Goal: Information Seeking & Learning: Learn about a topic

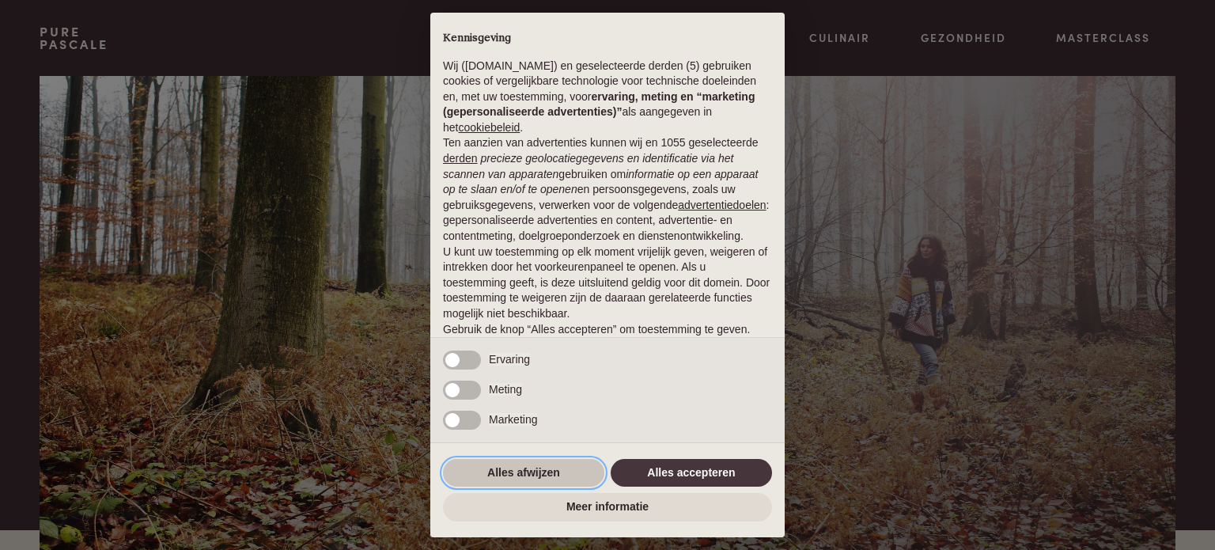
click at [501, 467] on button "Alles afwijzen" at bounding box center [523, 473] width 161 height 28
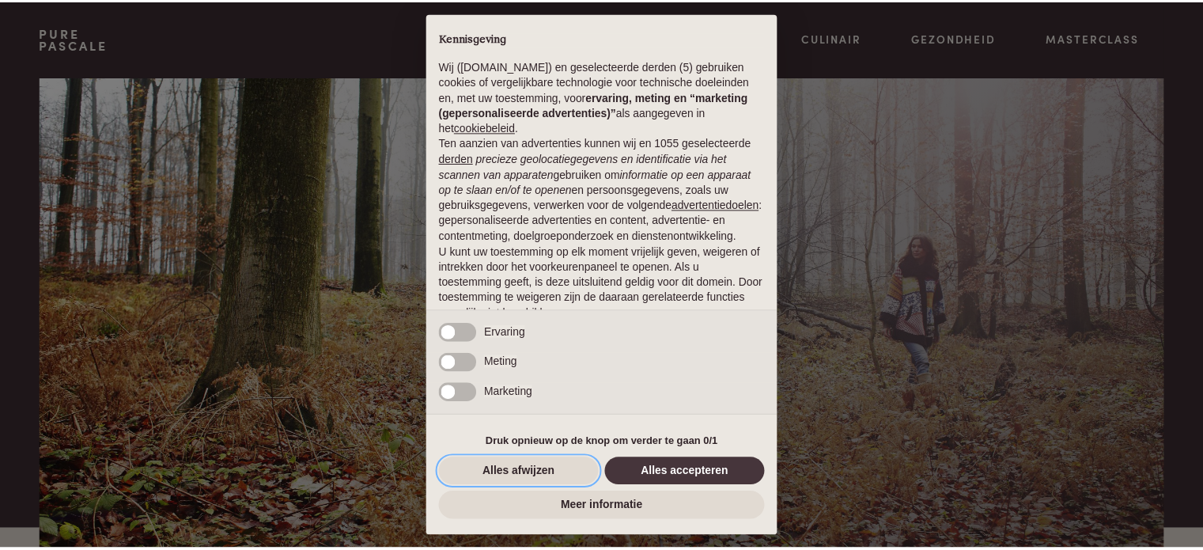
scroll to position [85, 0]
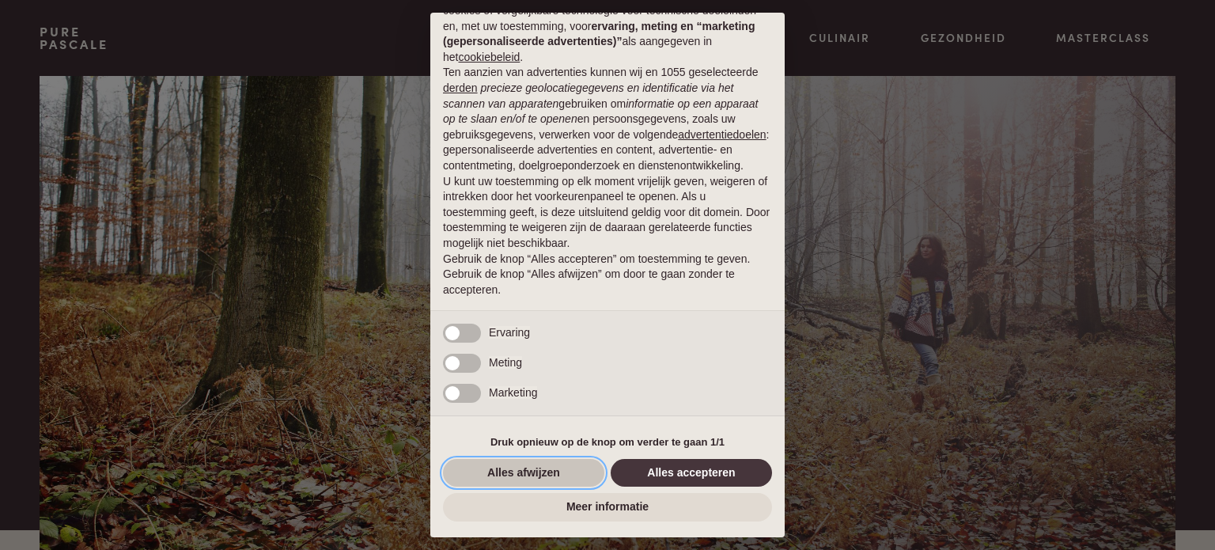
click at [491, 471] on button "Alles afwijzen" at bounding box center [523, 473] width 161 height 28
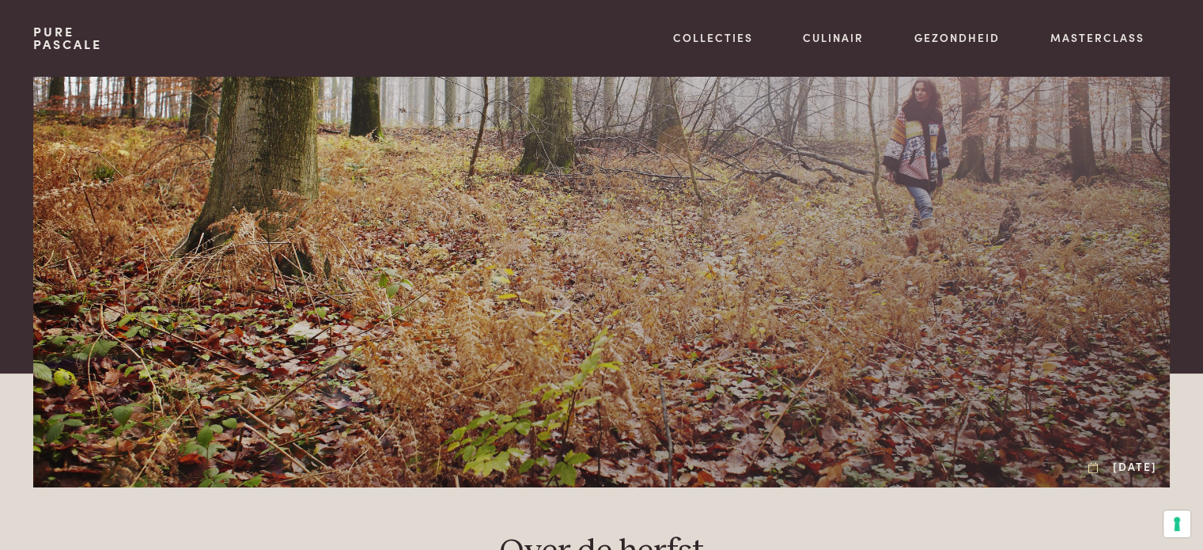
scroll to position [0, 0]
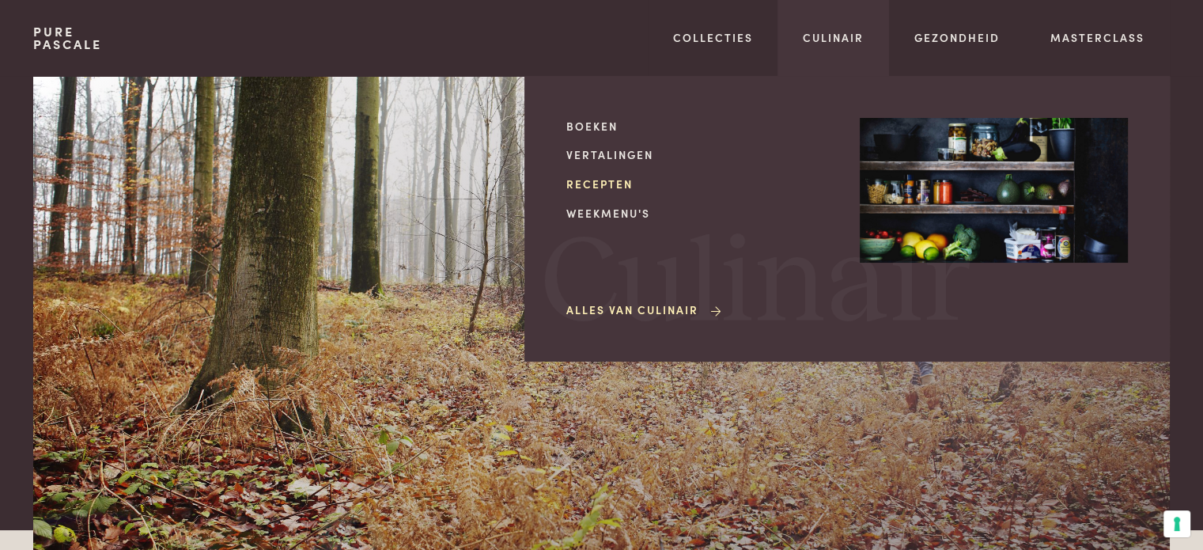
click at [614, 183] on link "Recepten" at bounding box center [700, 184] width 268 height 17
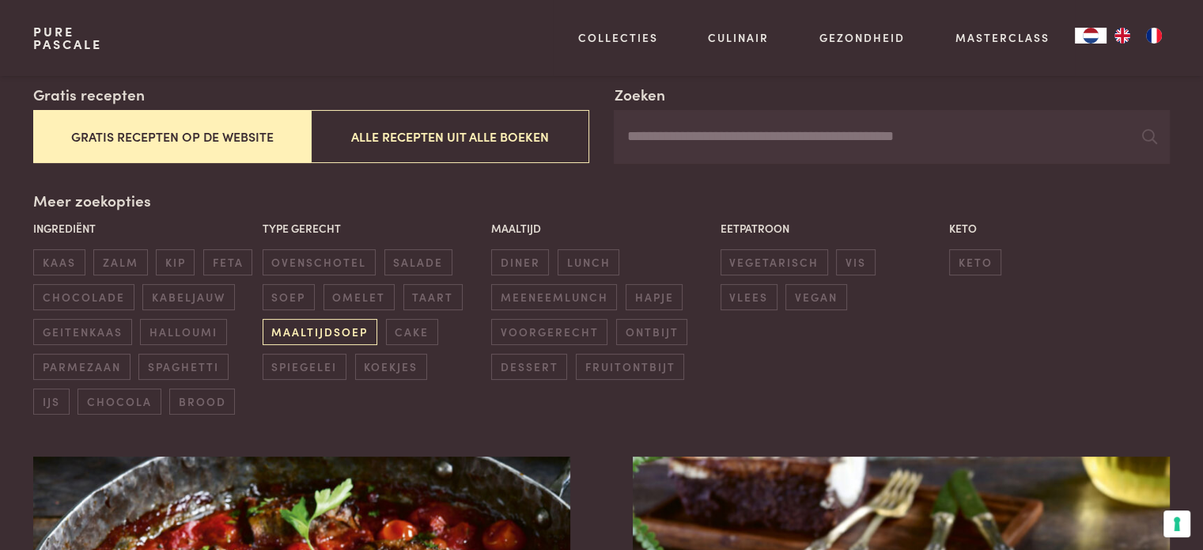
scroll to position [316, 0]
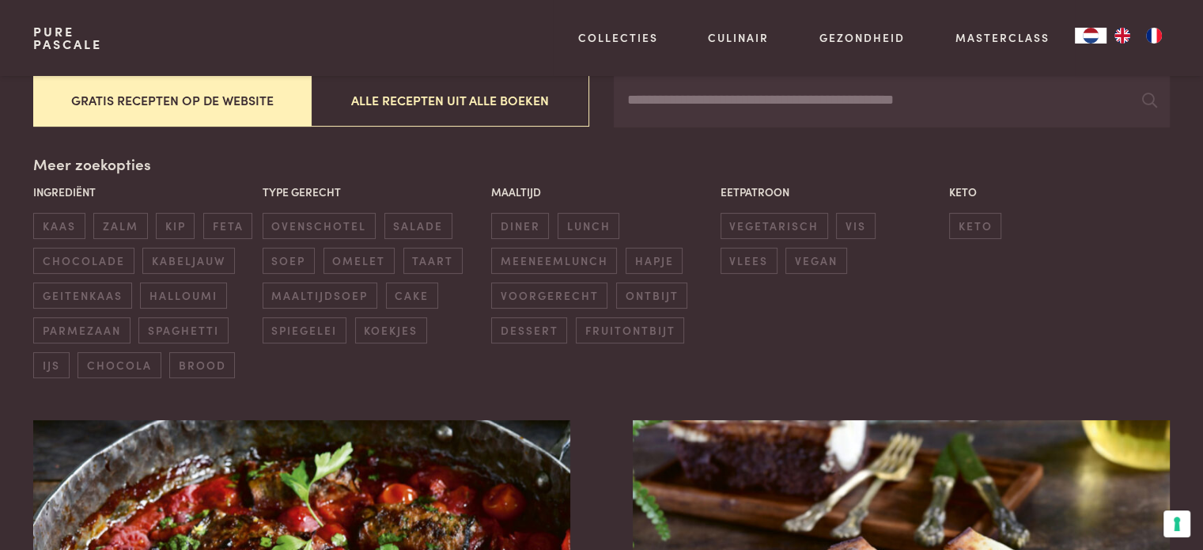
click at [658, 103] on input "Zoeken" at bounding box center [891, 101] width 555 height 54
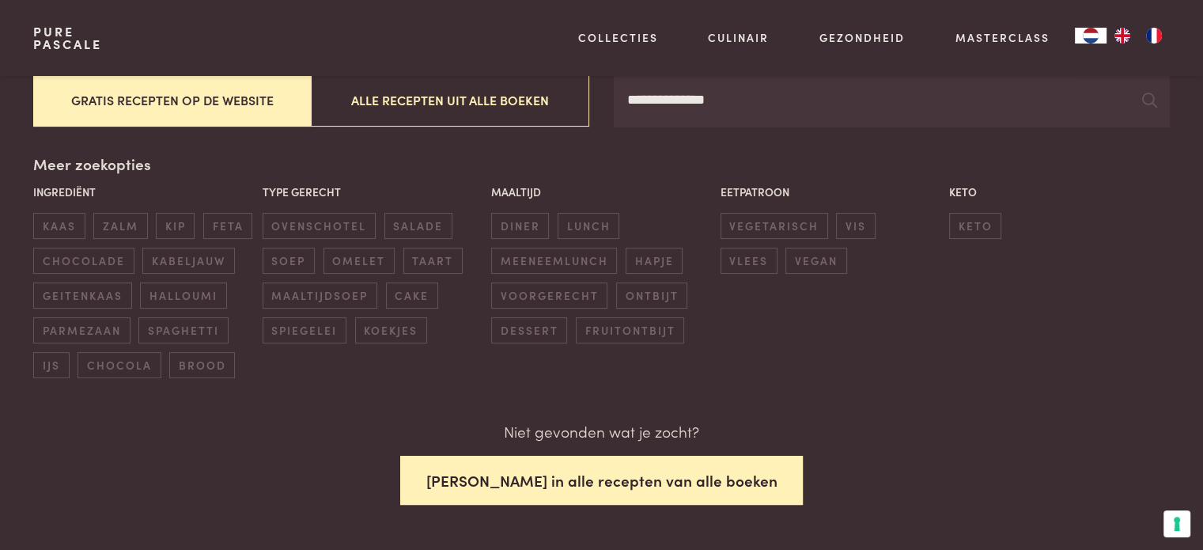
type input "**********"
click at [604, 483] on button "[PERSON_NAME] in alle recepten van alle boeken" at bounding box center [601, 481] width 403 height 50
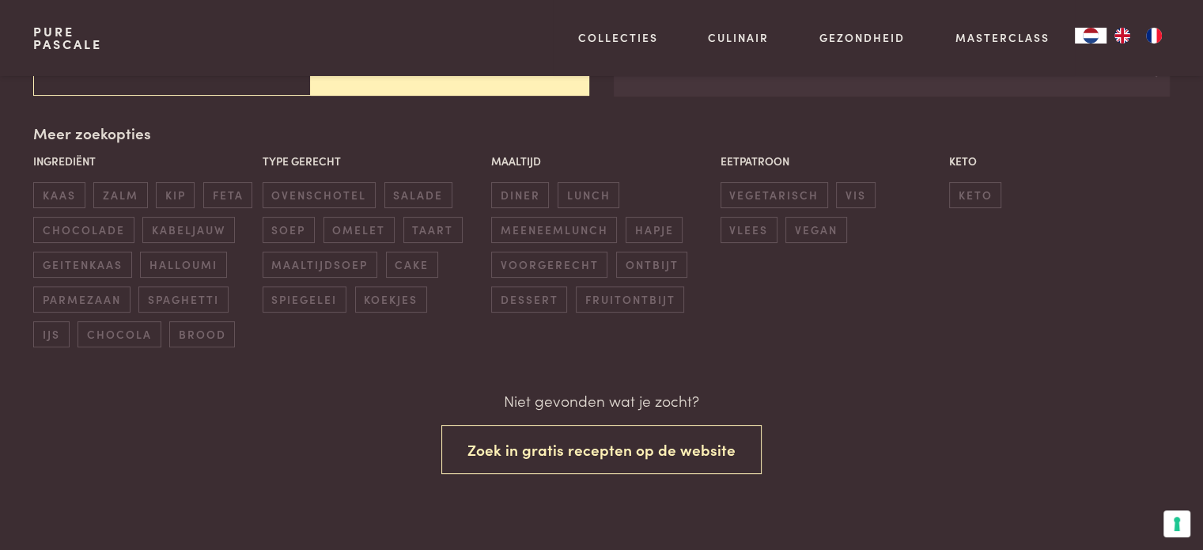
scroll to position [348, 0]
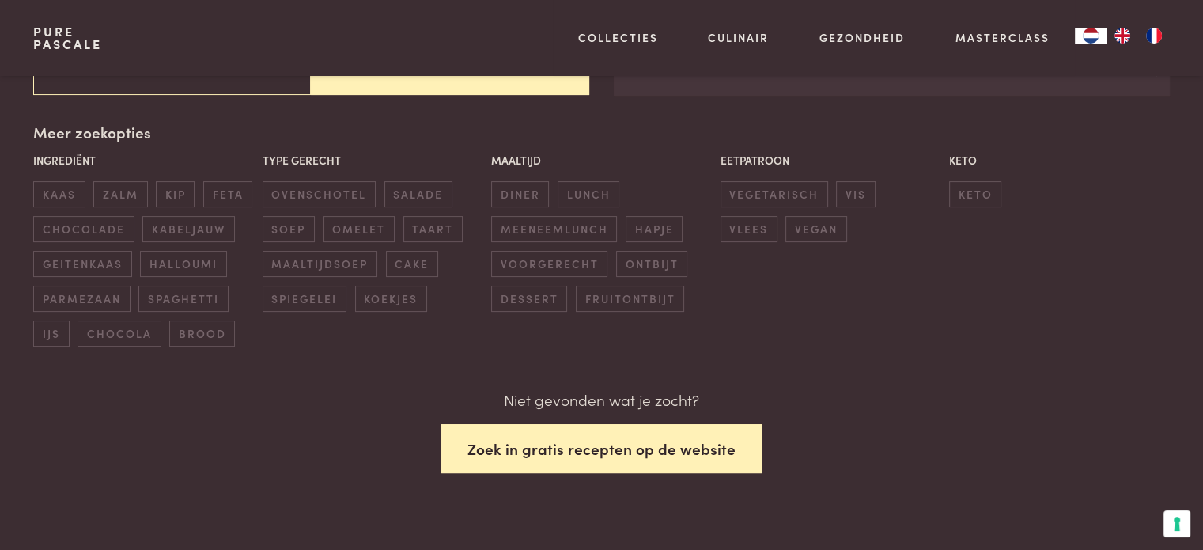
click at [608, 449] on button "Zoek in gratis recepten op de website" at bounding box center [601, 449] width 320 height 50
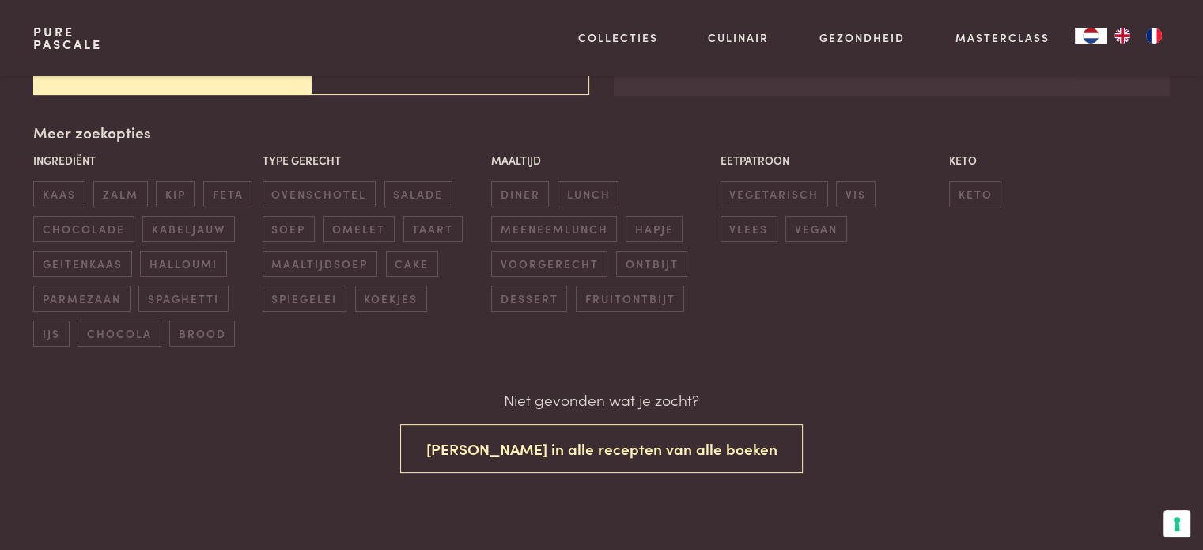
scroll to position [348, 0]
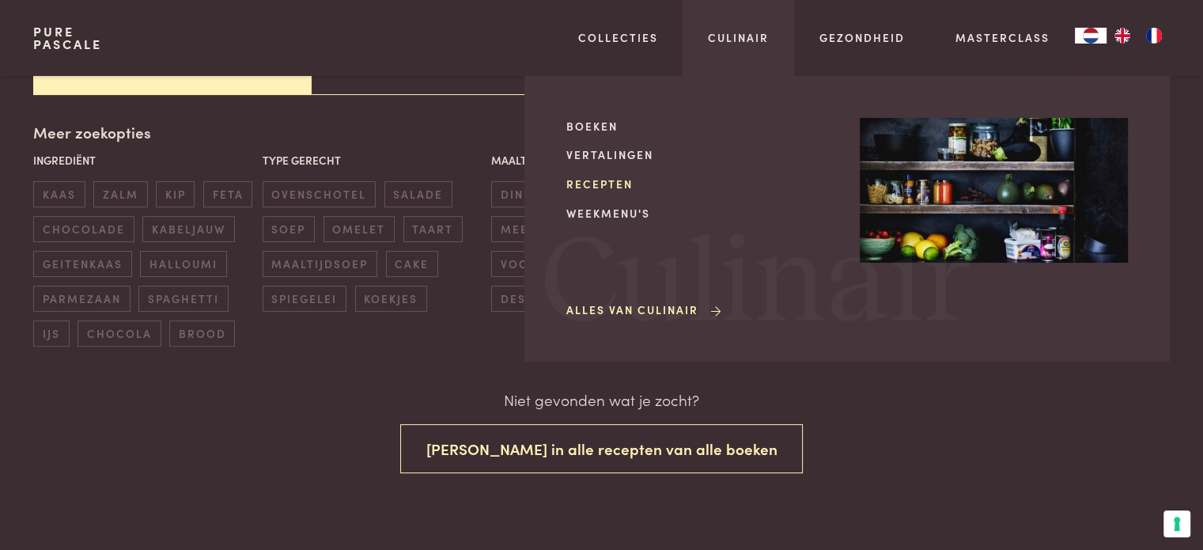
click at [608, 184] on link "Recepten" at bounding box center [700, 184] width 268 height 17
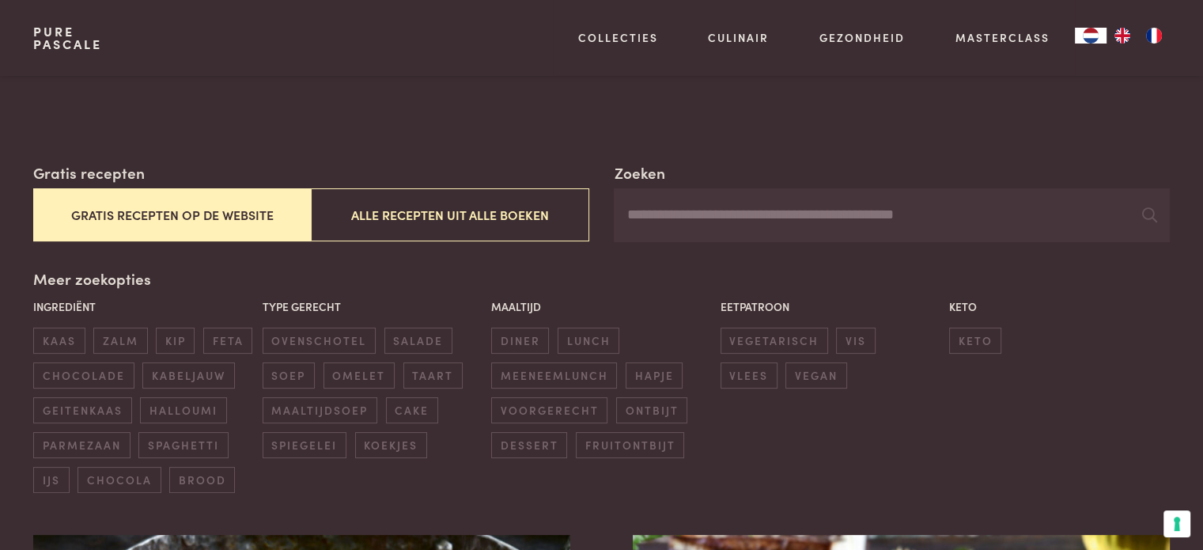
scroll to position [316, 0]
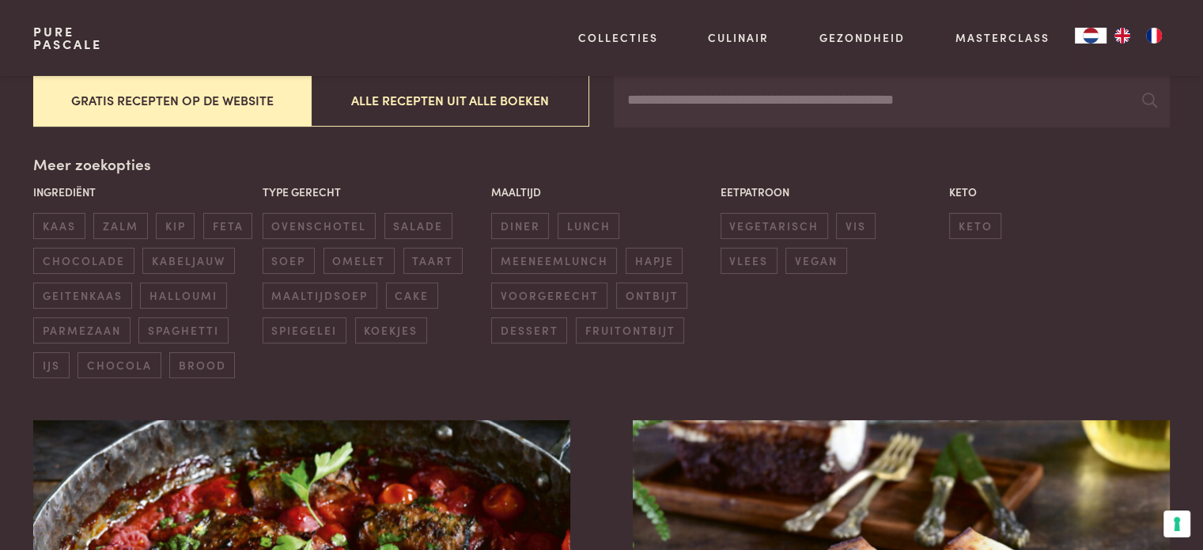
click at [667, 107] on input "Zoeken" at bounding box center [891, 101] width 555 height 54
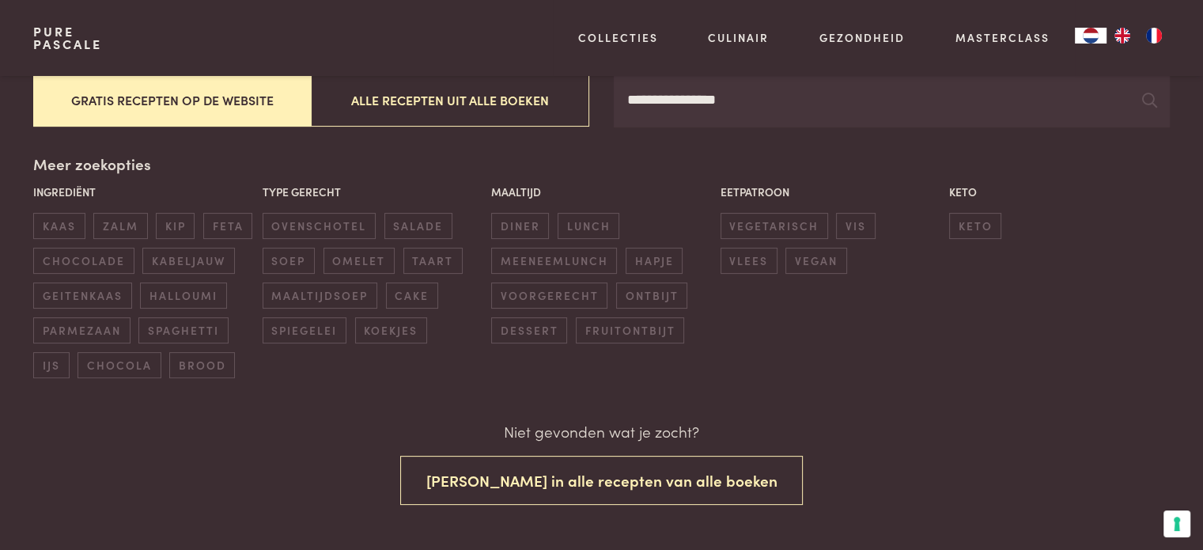
type input "**********"
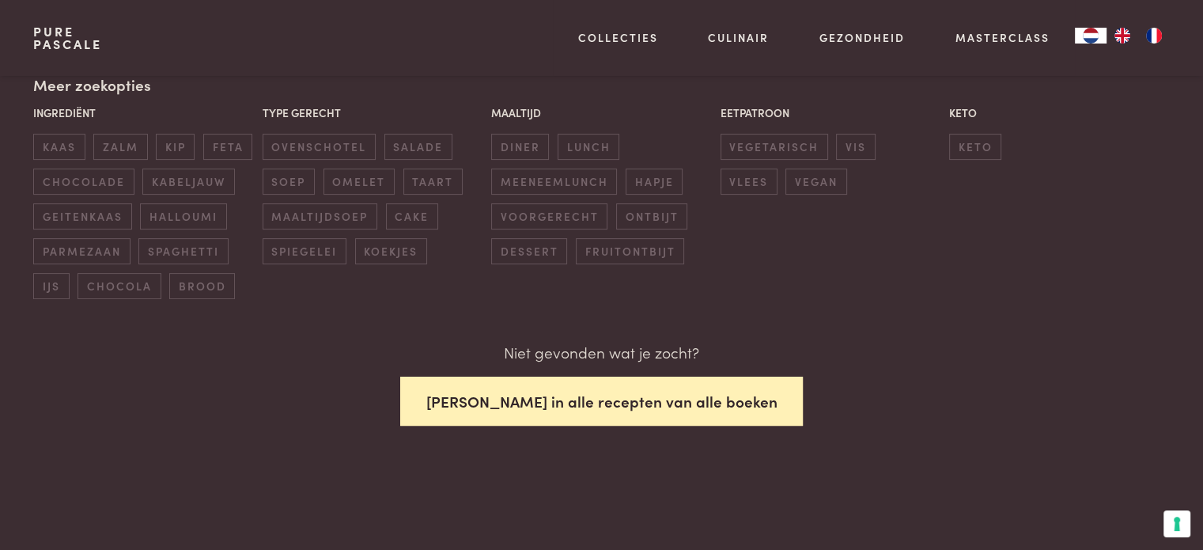
click at [544, 407] on button "[PERSON_NAME] in alle recepten van alle boeken" at bounding box center [601, 402] width 403 height 50
